Goal: Task Accomplishment & Management: Manage account settings

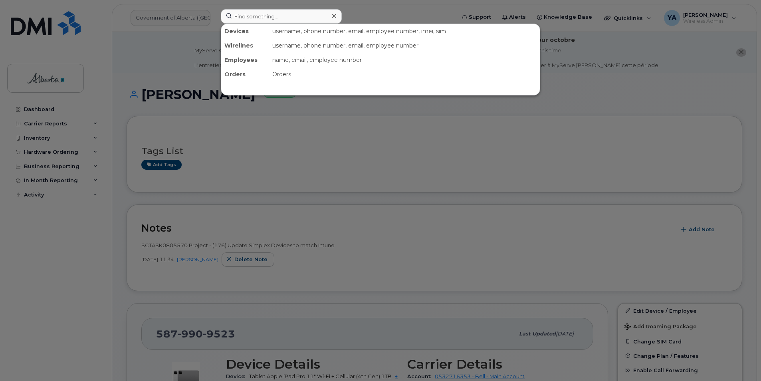
click at [256, 18] on input at bounding box center [281, 16] width 121 height 14
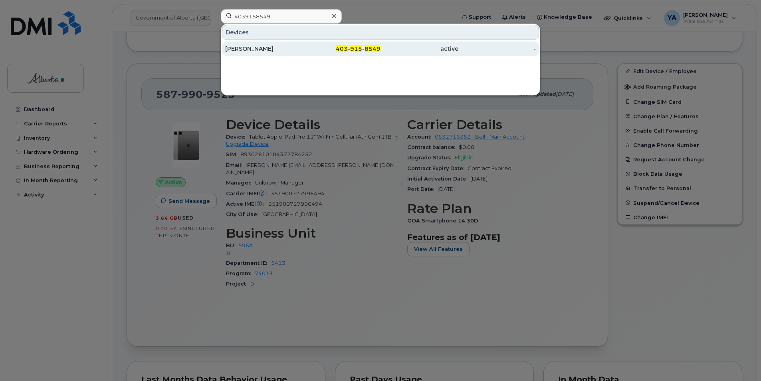
type input "4039158549"
click at [255, 49] on div "[PERSON_NAME]" at bounding box center [264, 49] width 78 height 8
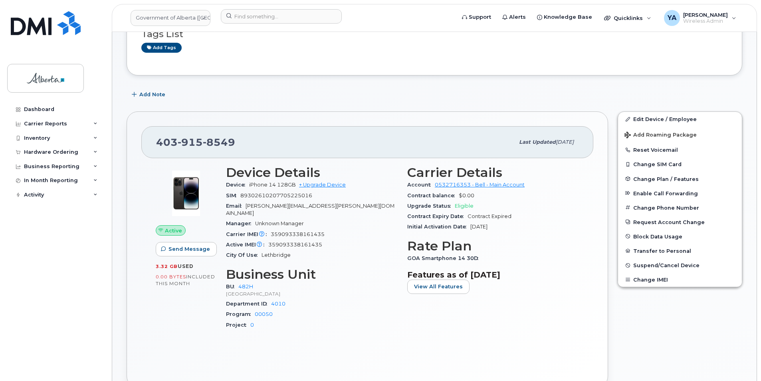
scroll to position [120, 0]
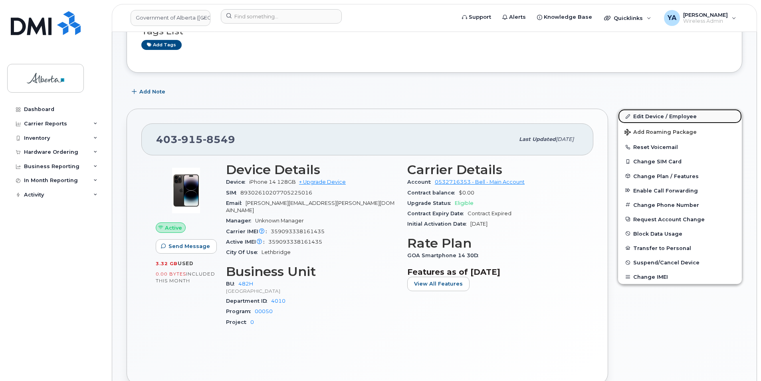
click at [631, 121] on link "Edit Device / Employee" at bounding box center [680, 116] width 124 height 14
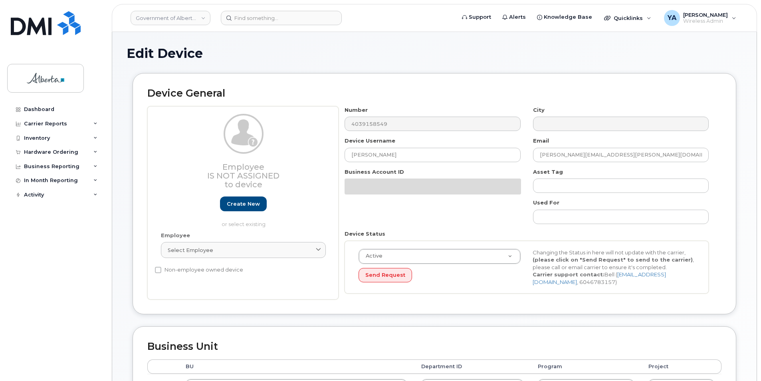
select select "29588065"
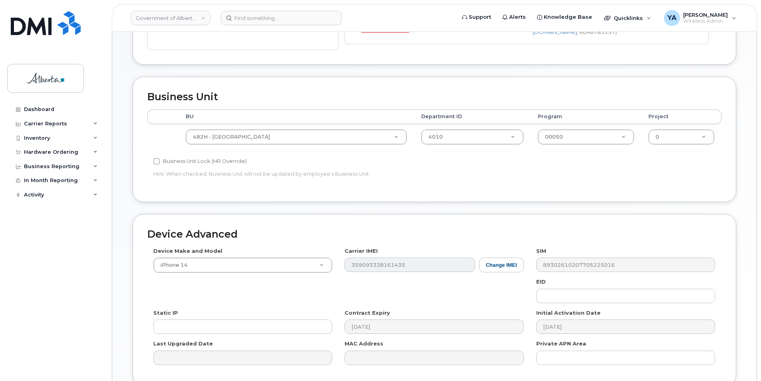
scroll to position [319, 0]
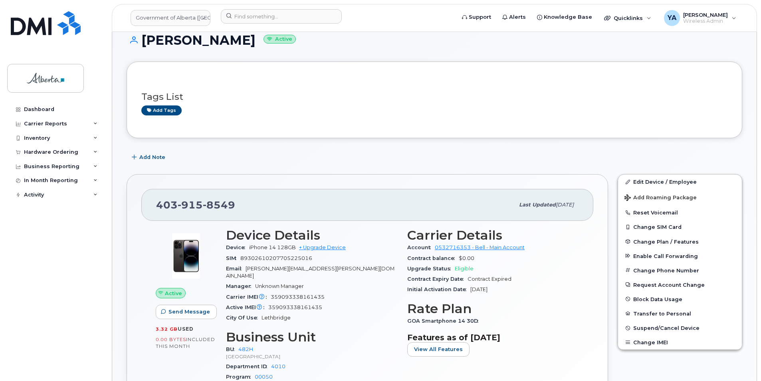
scroll to position [200, 0]
